Goal: Task Accomplishment & Management: Complete application form

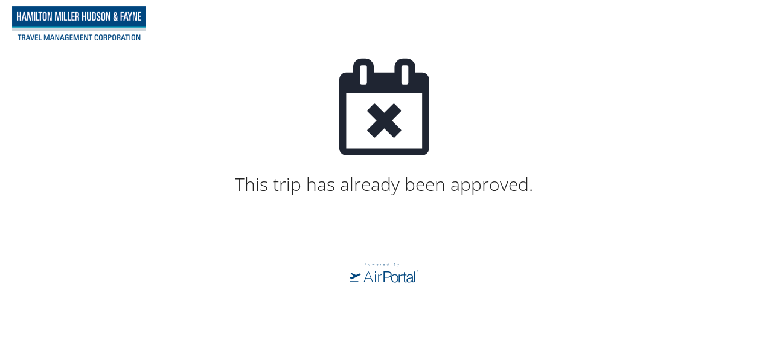
click at [477, 120] on div at bounding box center [384, 107] width 248 height 97
